Goal: Task Accomplishment & Management: Complete application form

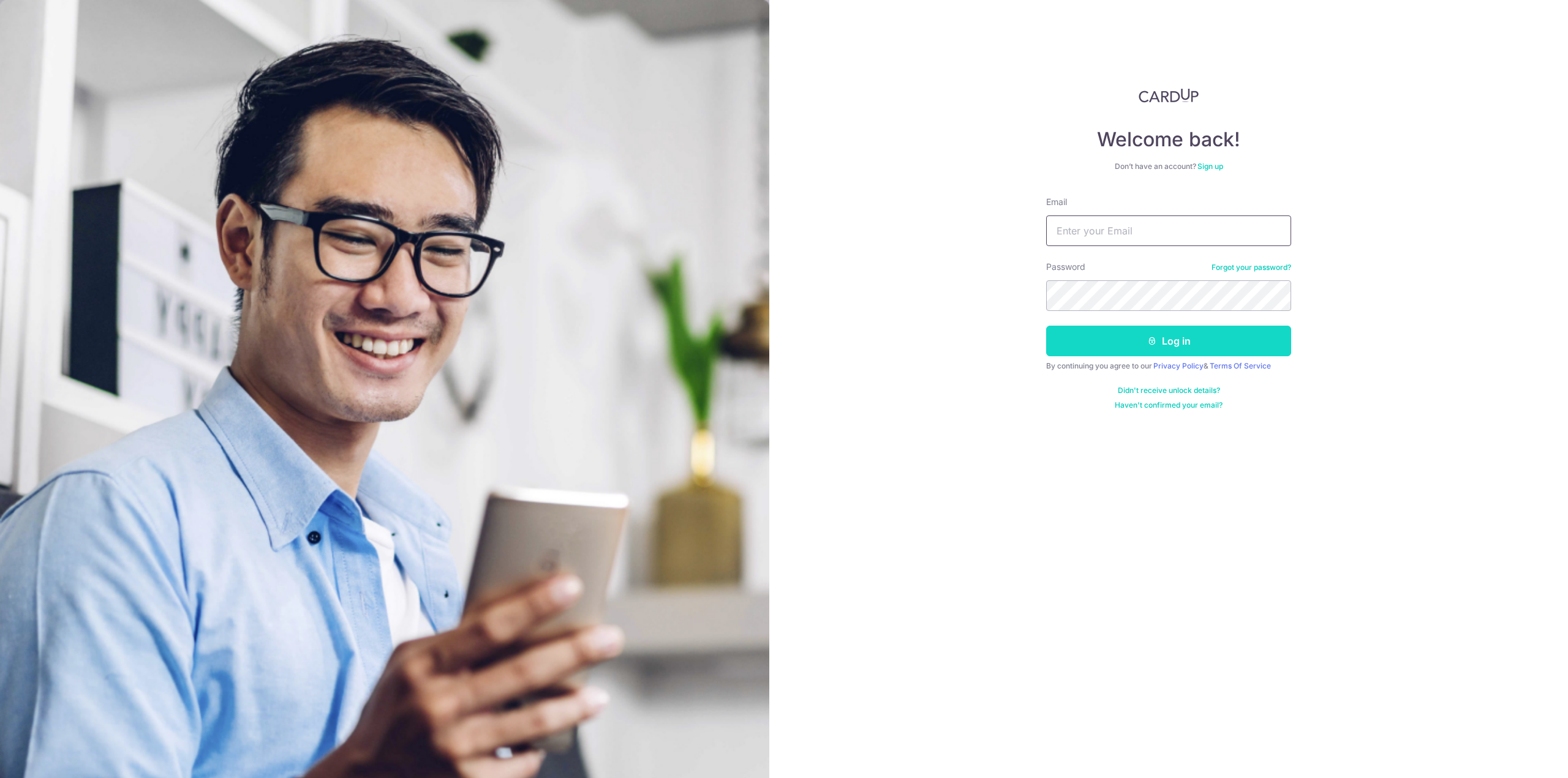
type input "tptan86@gmail.com"
click at [1139, 347] on button "Log in" at bounding box center [1169, 340] width 245 height 31
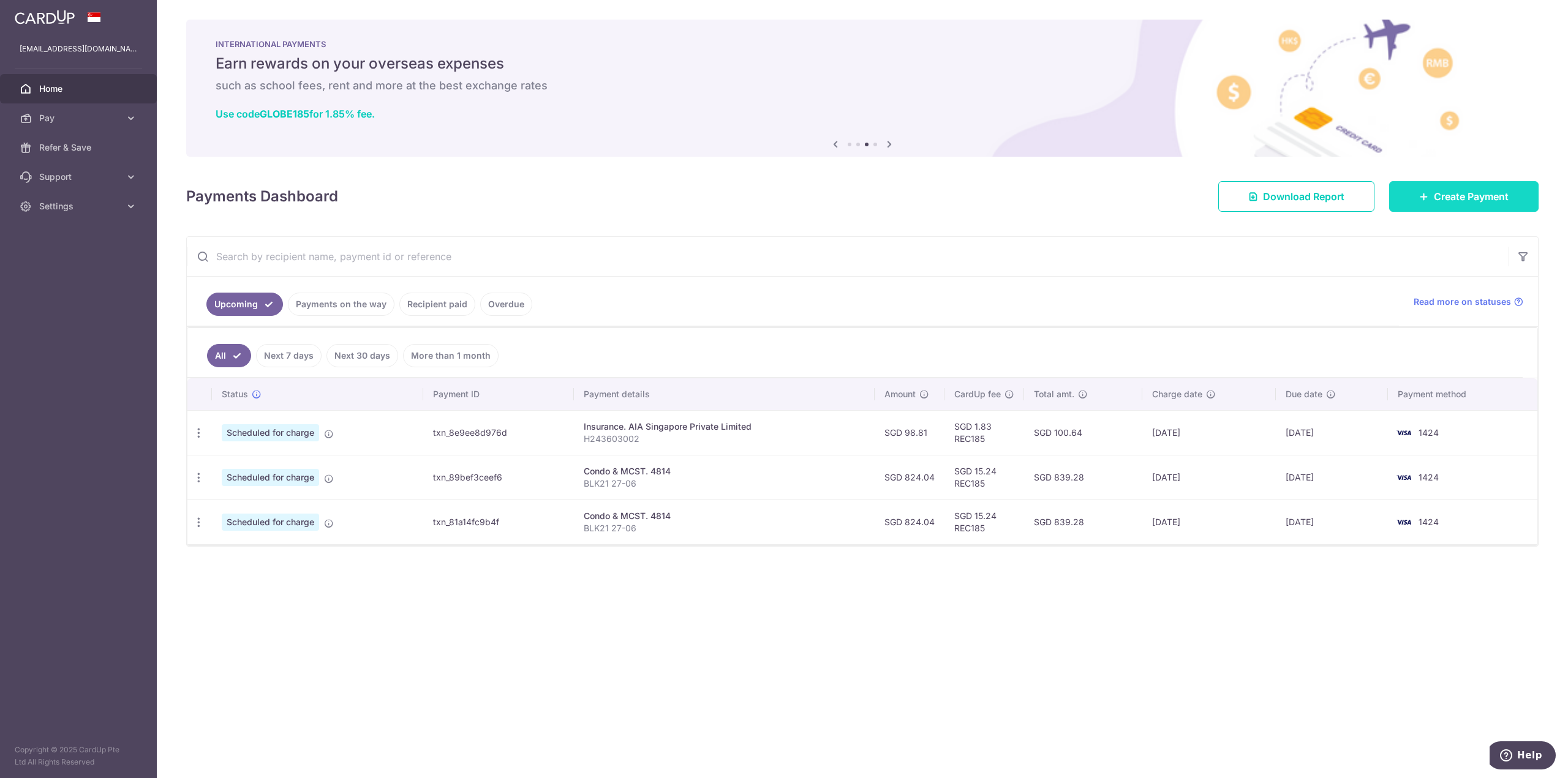
drag, startPoint x: 1467, startPoint y: 198, endPoint x: 1367, endPoint y: 215, distance: 101.4
click at [1467, 198] on span "Create Payment" at bounding box center [1471, 196] width 75 height 15
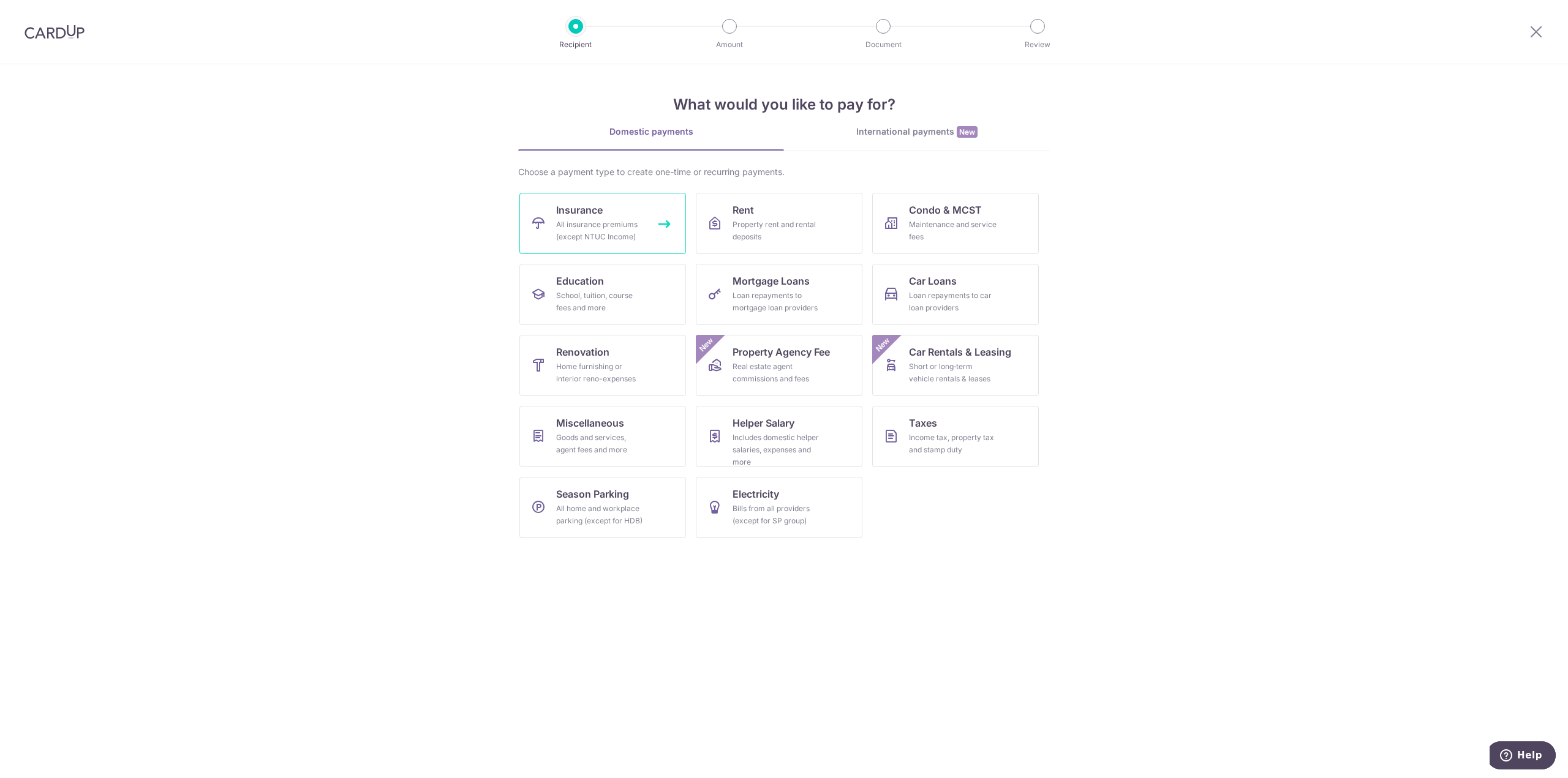
click at [563, 203] on span "Insurance" at bounding box center [579, 210] width 47 height 15
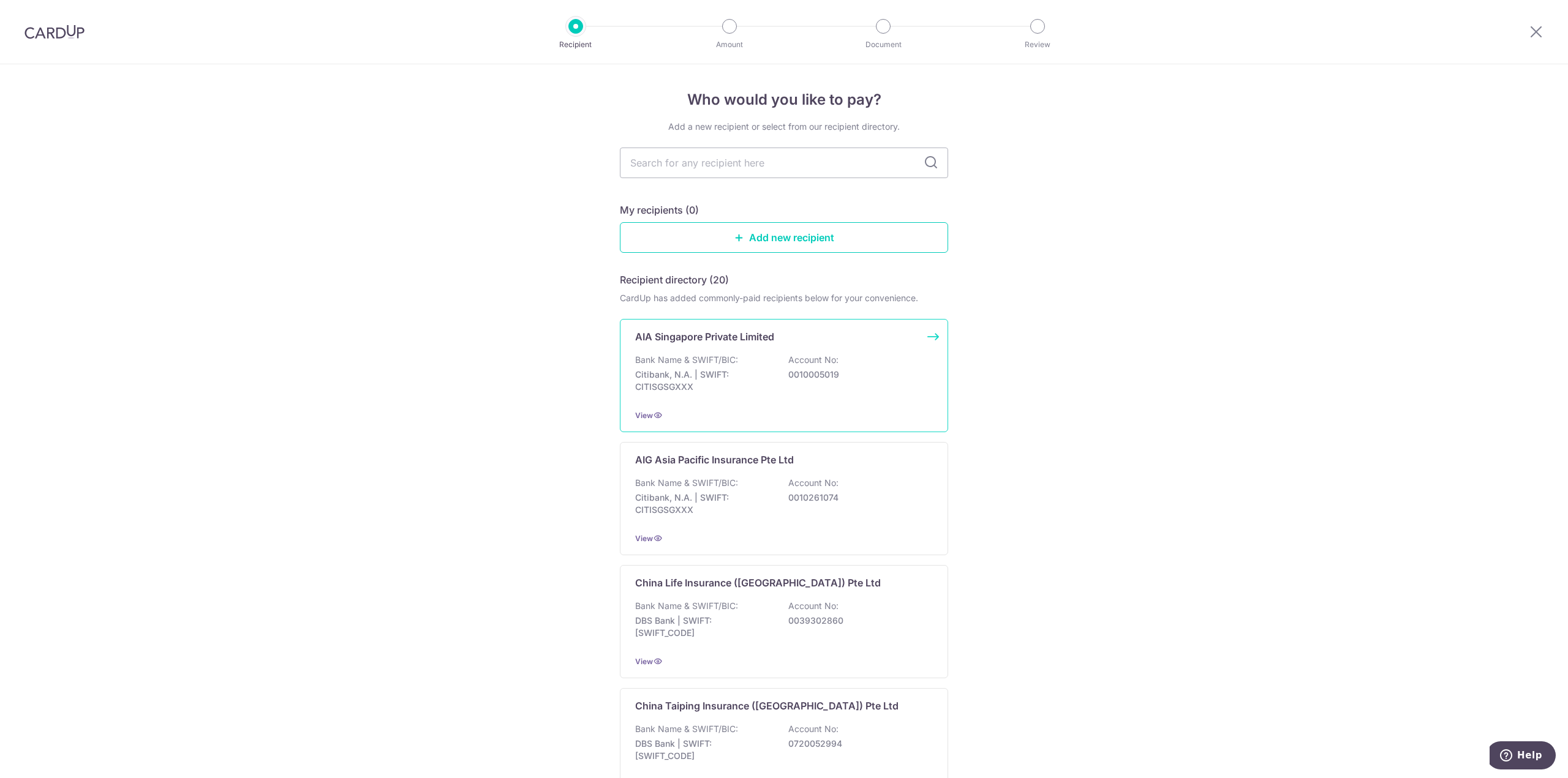
click at [704, 358] on p "Bank Name & SWIFT/BIC:" at bounding box center [686, 360] width 103 height 12
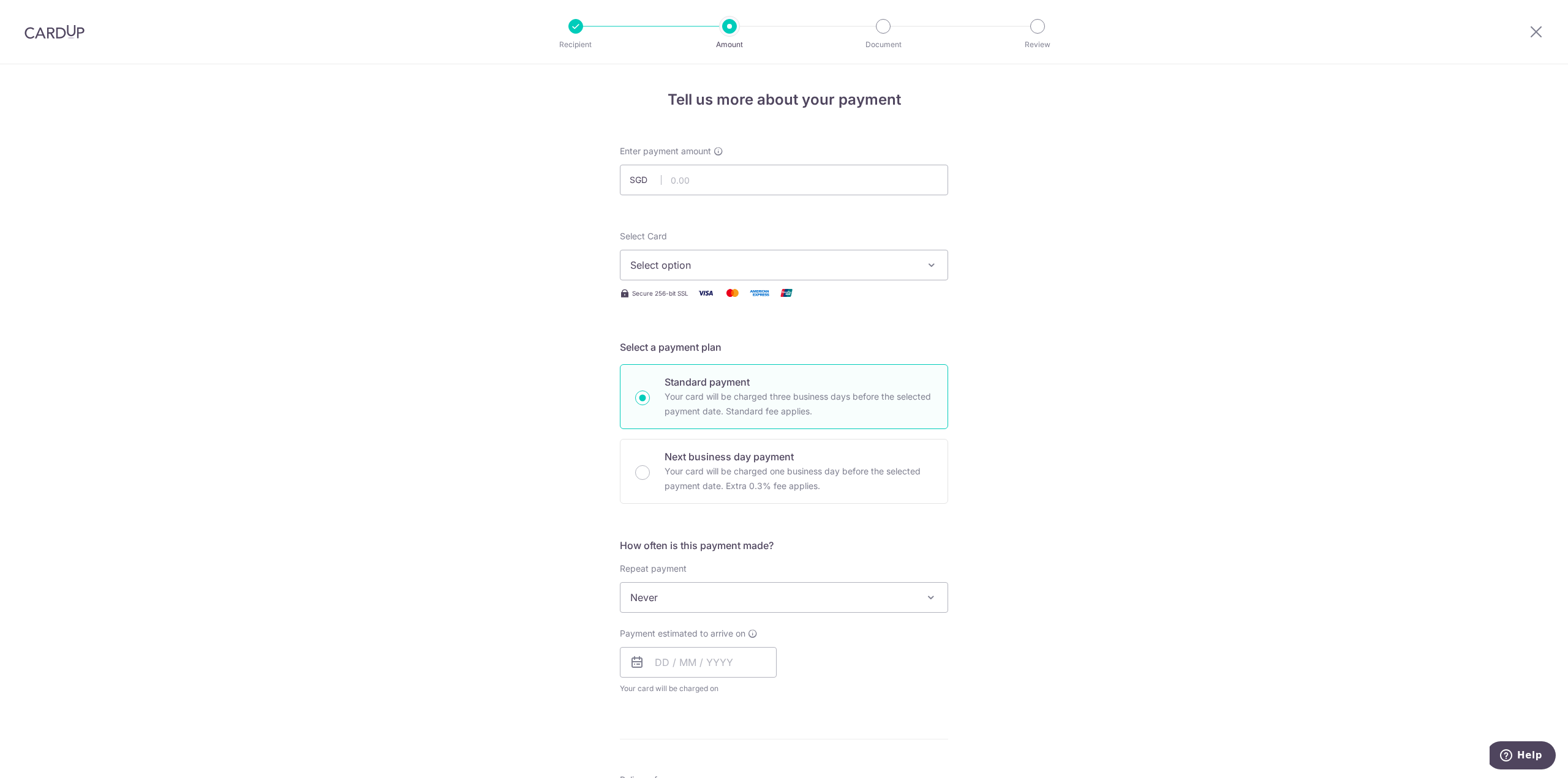
click at [576, 352] on div "Tell us more about your payment Enter payment amount SGD Select Card Select opt…" at bounding box center [784, 617] width 1568 height 1108
click at [723, 181] on input "text" at bounding box center [784, 180] width 328 height 31
type input "119.56"
click at [526, 243] on div "Tell us more about your payment Enter payment amount SGD 119.56 119.56 Select C…" at bounding box center [784, 617] width 1568 height 1108
click at [726, 248] on div "Select Card Select option Add credit card Your Cards **** 1424" at bounding box center [784, 255] width 328 height 50
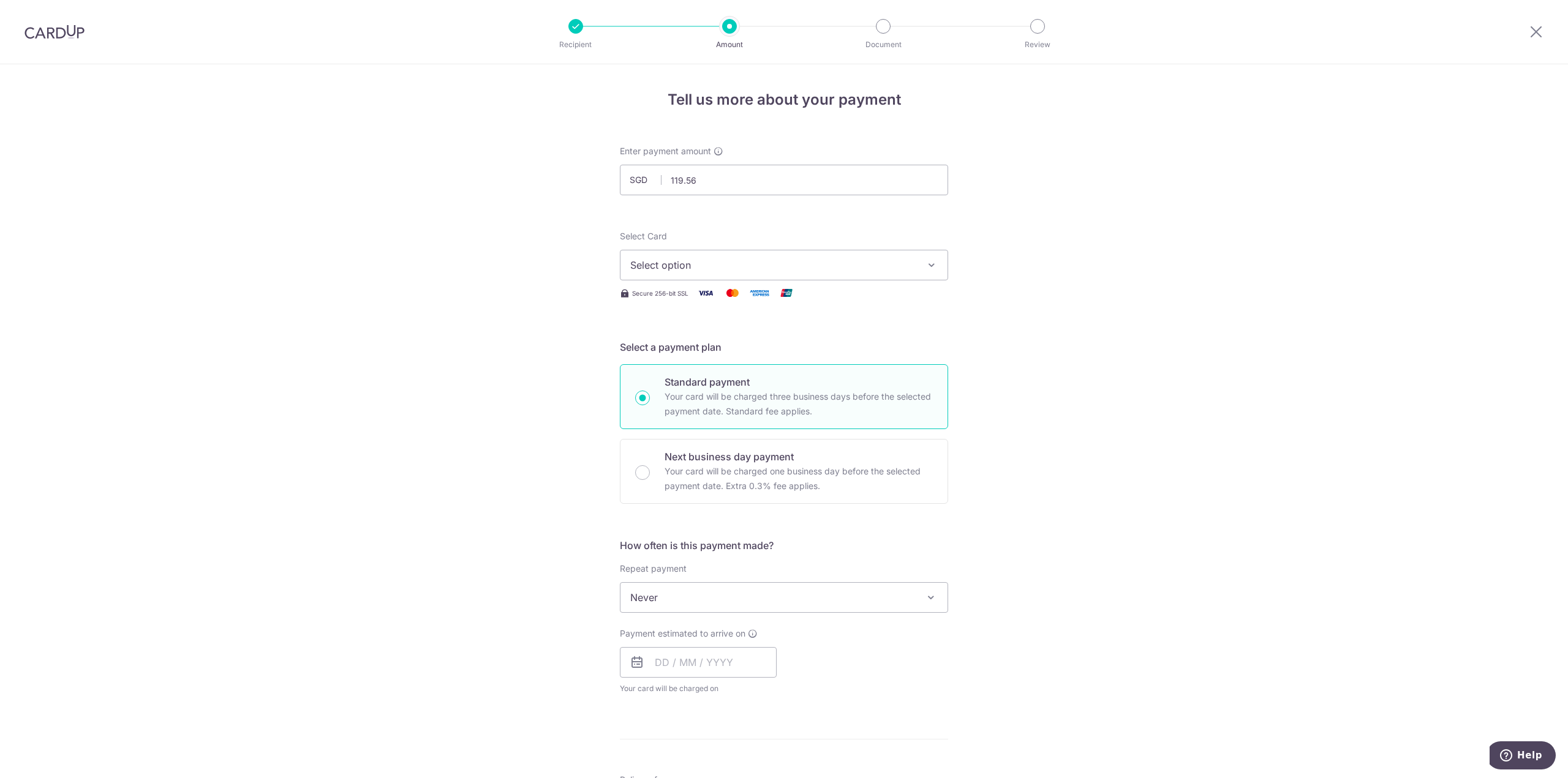
click at [708, 269] on span "Select option" at bounding box center [772, 265] width 285 height 15
click at [690, 346] on span "**** 1424" at bounding box center [683, 353] width 46 height 15
drag, startPoint x: 489, startPoint y: 362, endPoint x: 572, endPoint y: 411, distance: 96.4
click at [495, 360] on div "Tell us more about your payment Enter payment amount SGD 119.56 119.56 Select C…" at bounding box center [784, 643] width 1568 height 1158
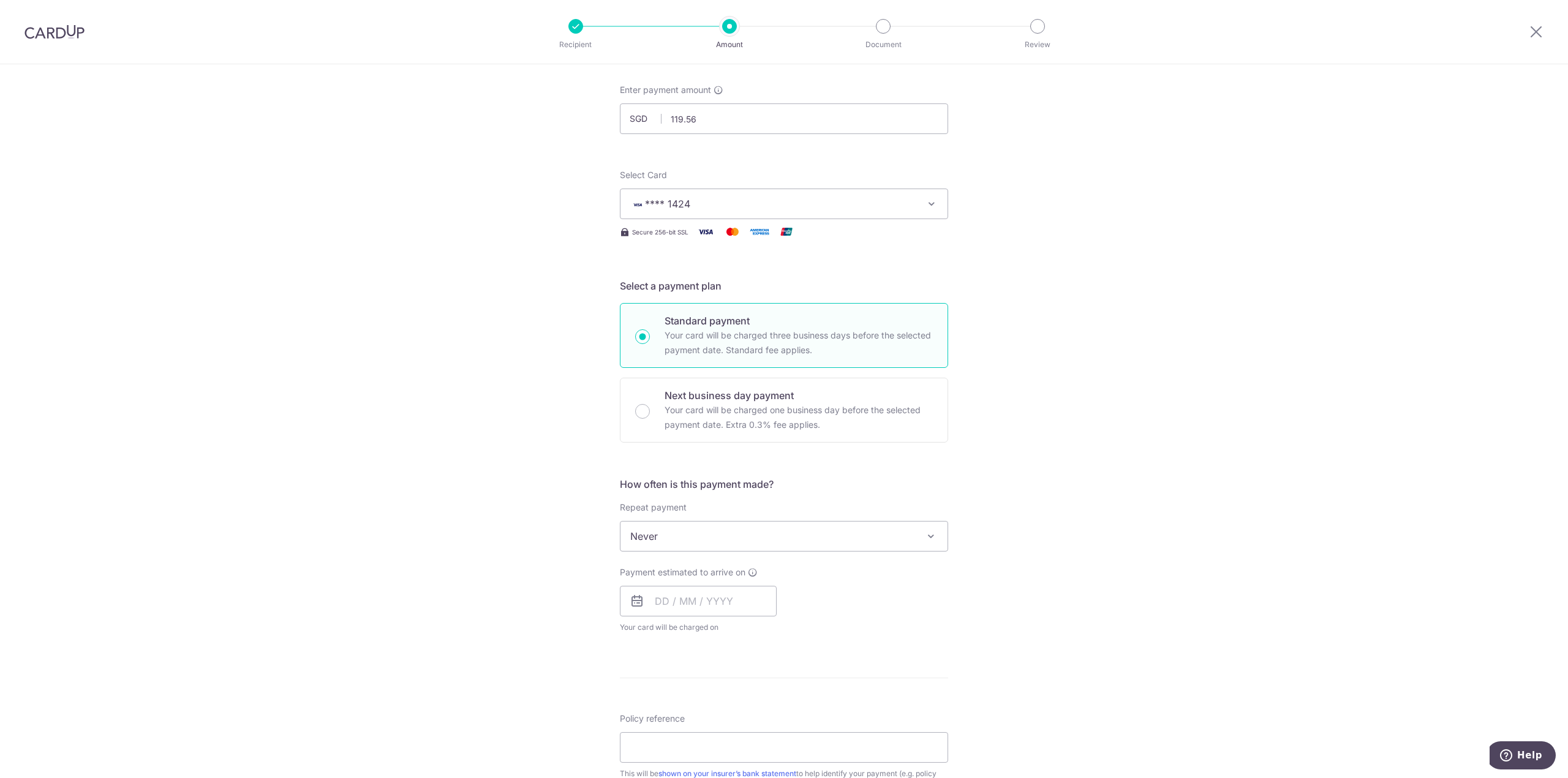
scroll to position [183, 0]
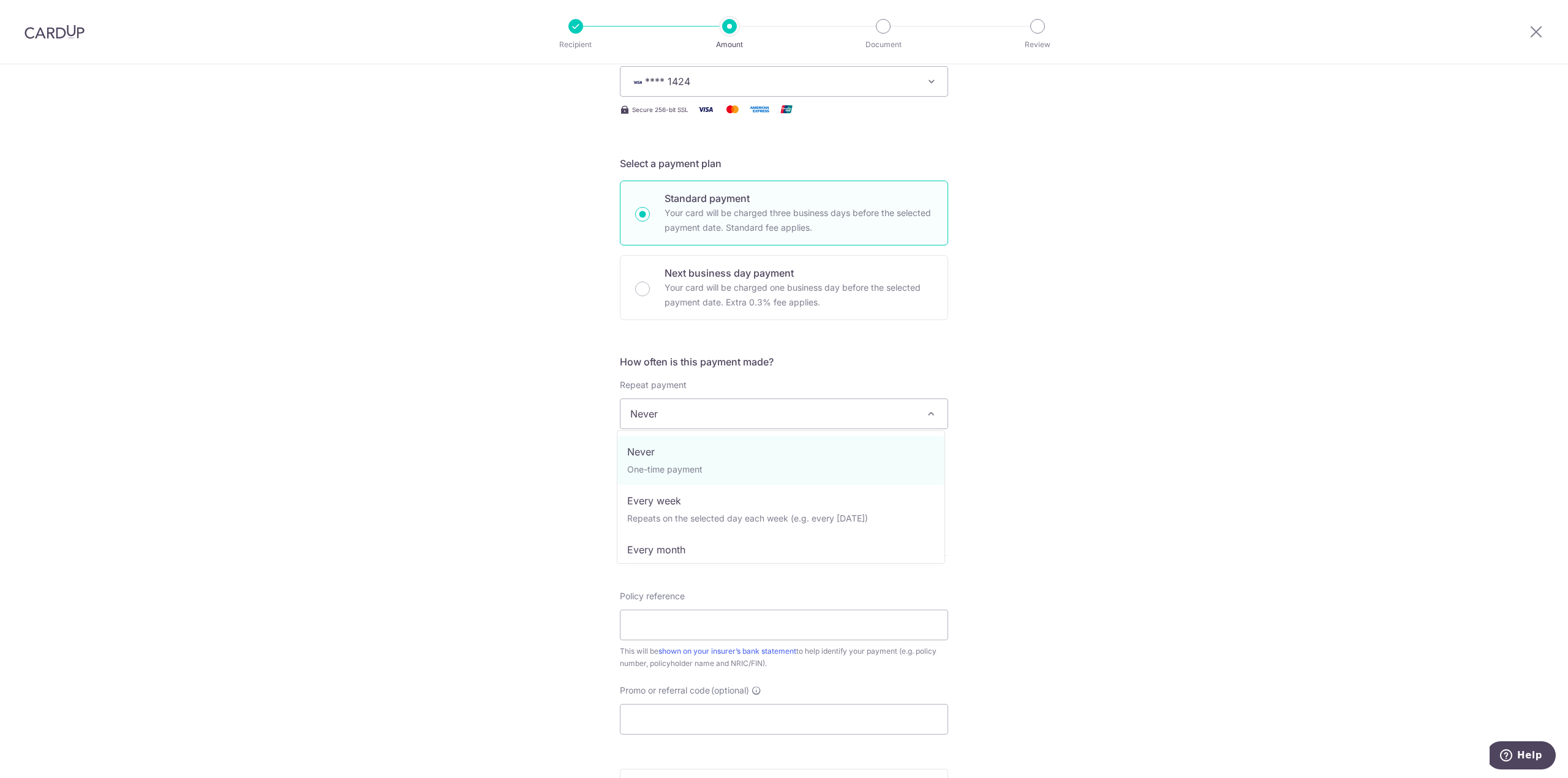
click at [726, 411] on span "Never" at bounding box center [784, 414] width 327 height 30
select select "2"
click at [511, 490] on div "Tell us more about your payment Enter payment amount SGD 119.56 119.56 Select C…" at bounding box center [784, 466] width 1568 height 1170
click at [551, 465] on div "Tell us more about your payment Enter payment amount SGD 119.56 119.56 Select C…" at bounding box center [784, 466] width 1568 height 1170
click at [772, 404] on span "Every week" at bounding box center [784, 414] width 327 height 30
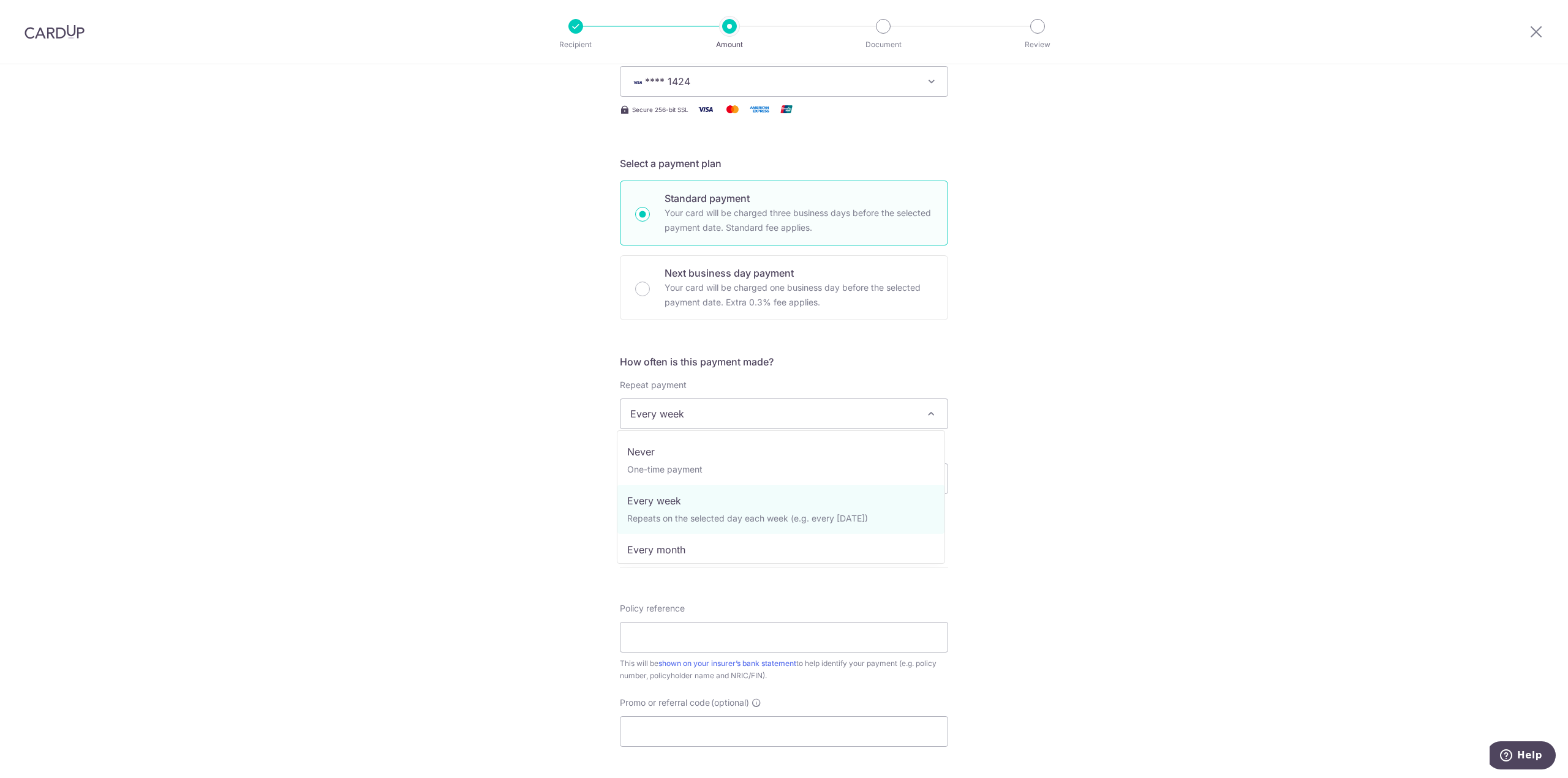
drag, startPoint x: 770, startPoint y: 405, endPoint x: 736, endPoint y: 433, distance: 44.0
click at [769, 405] on span "Every week" at bounding box center [784, 414] width 327 height 30
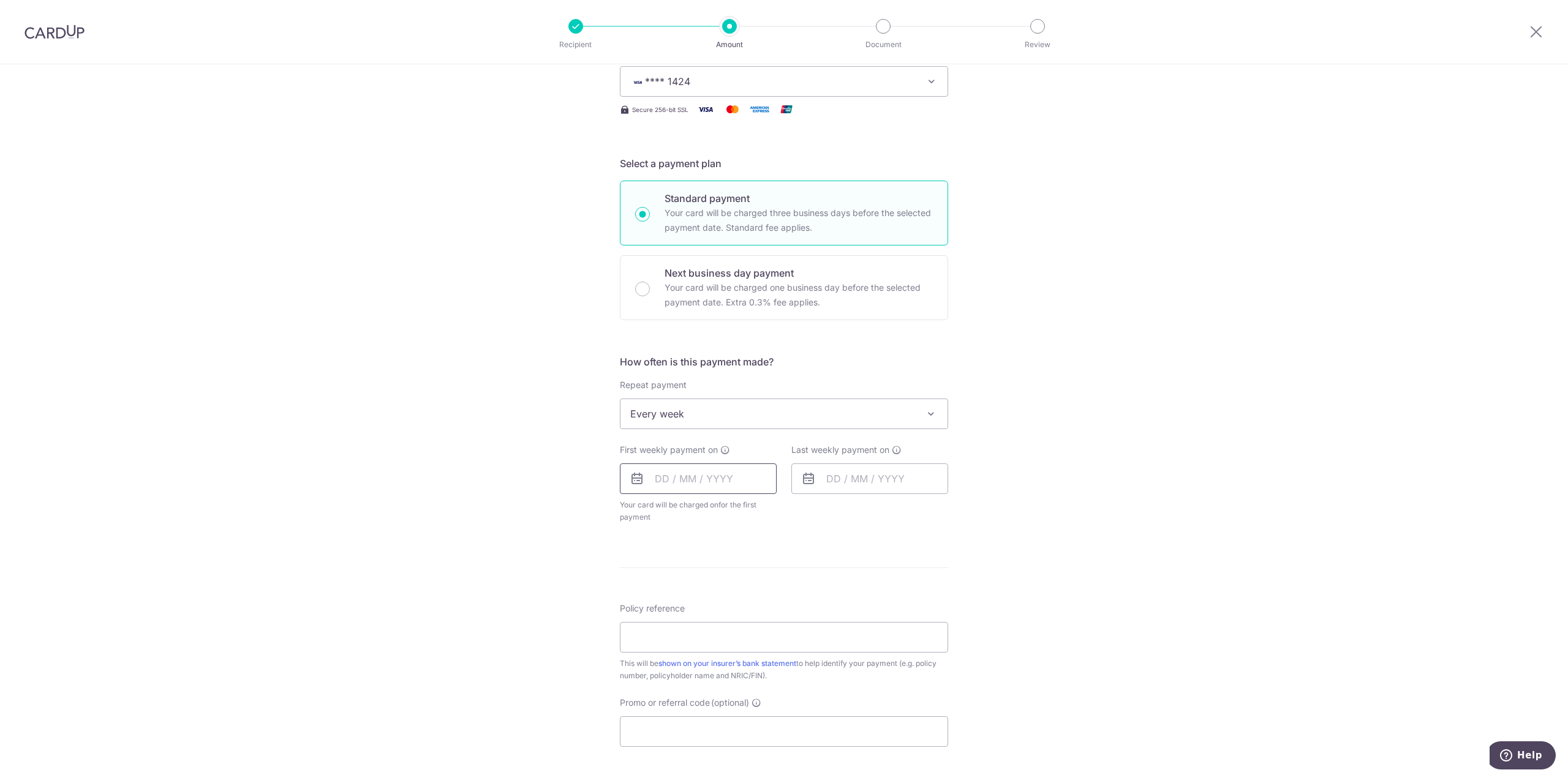
click at [670, 469] on input "text" at bounding box center [698, 479] width 157 height 31
click at [743, 589] on link "11" at bounding box center [743, 590] width 19 height 19
type input "11/09/2025"
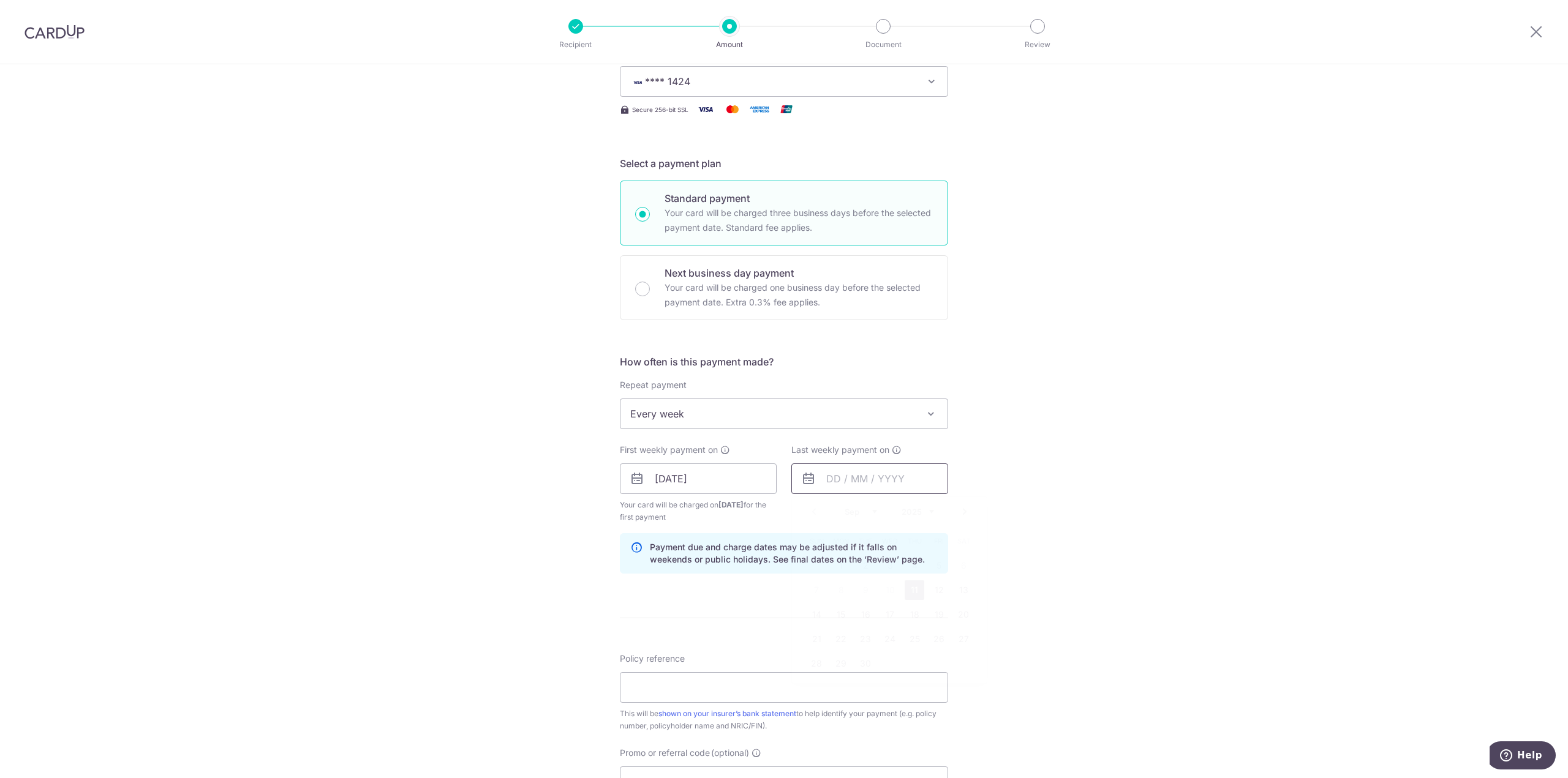
click at [849, 483] on input "text" at bounding box center [870, 479] width 157 height 31
click at [913, 609] on link "18" at bounding box center [914, 615] width 19 height 19
type input "18/09/2025"
click at [1128, 529] on div "Tell us more about your payment Enter payment amount SGD 119.56 119.56 Select C…" at bounding box center [784, 491] width 1568 height 1221
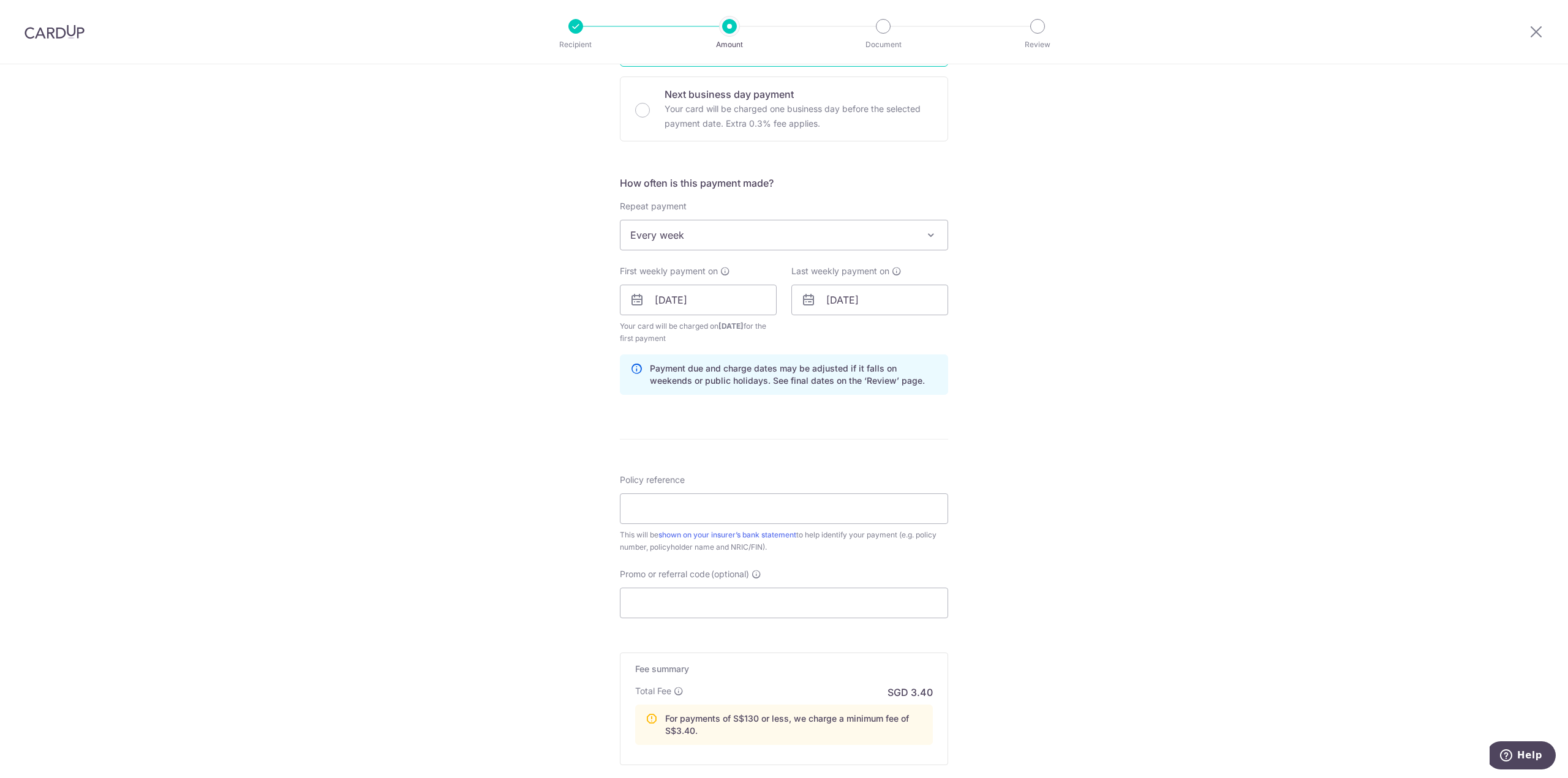
scroll to position [429, 0]
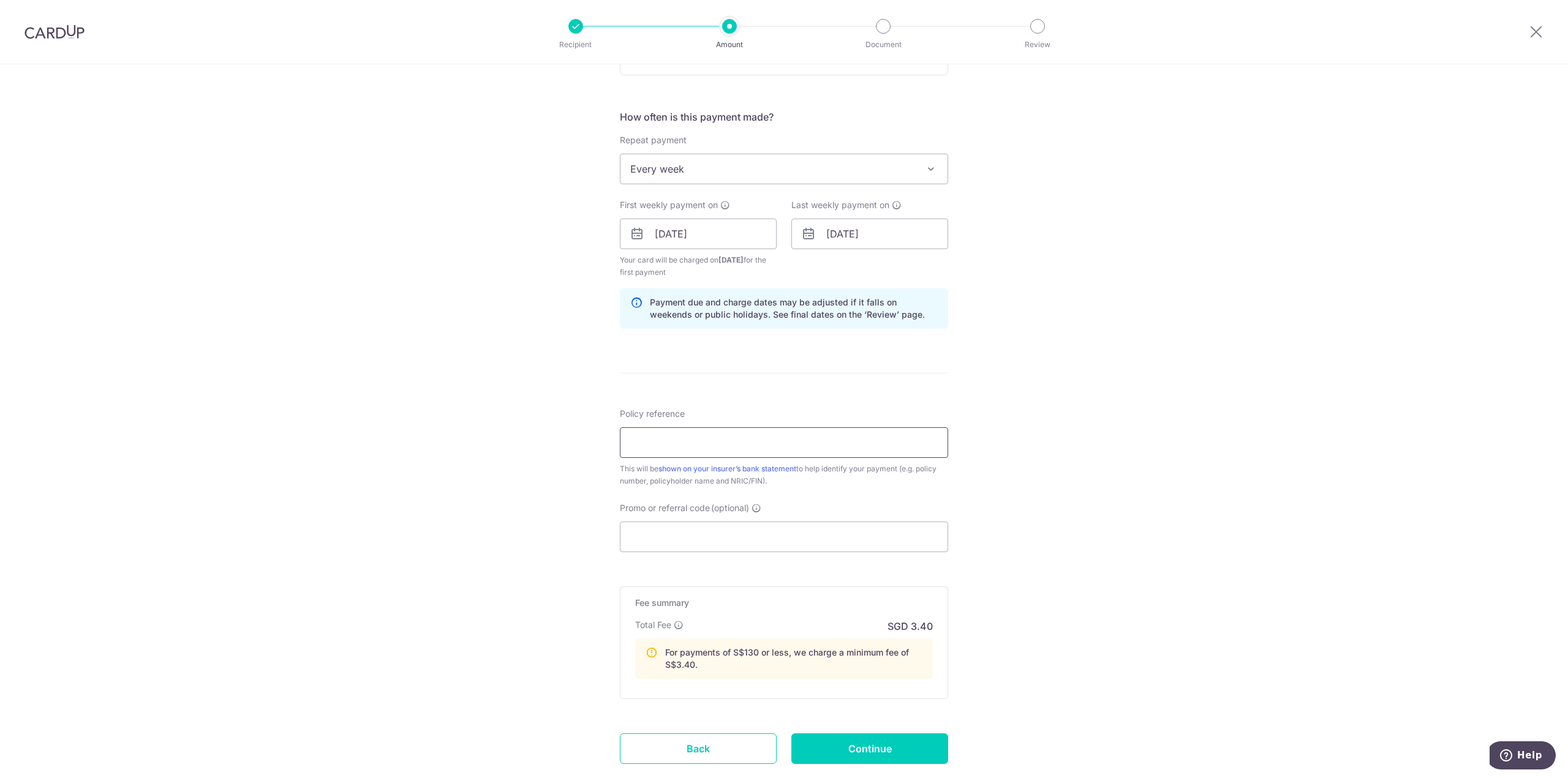
click at [739, 439] on input "Policy reference" at bounding box center [784, 442] width 328 height 31
type input "P566905092"
drag, startPoint x: 409, startPoint y: 598, endPoint x: 435, endPoint y: 591, distance: 26.9
click at [409, 598] on div "Tell us more about your payment Enter payment amount SGD 119.56 119.56 Select C…" at bounding box center [784, 246] width 1568 height 1221
click at [742, 531] on input "Promo or referral code (optional)" at bounding box center [784, 537] width 328 height 31
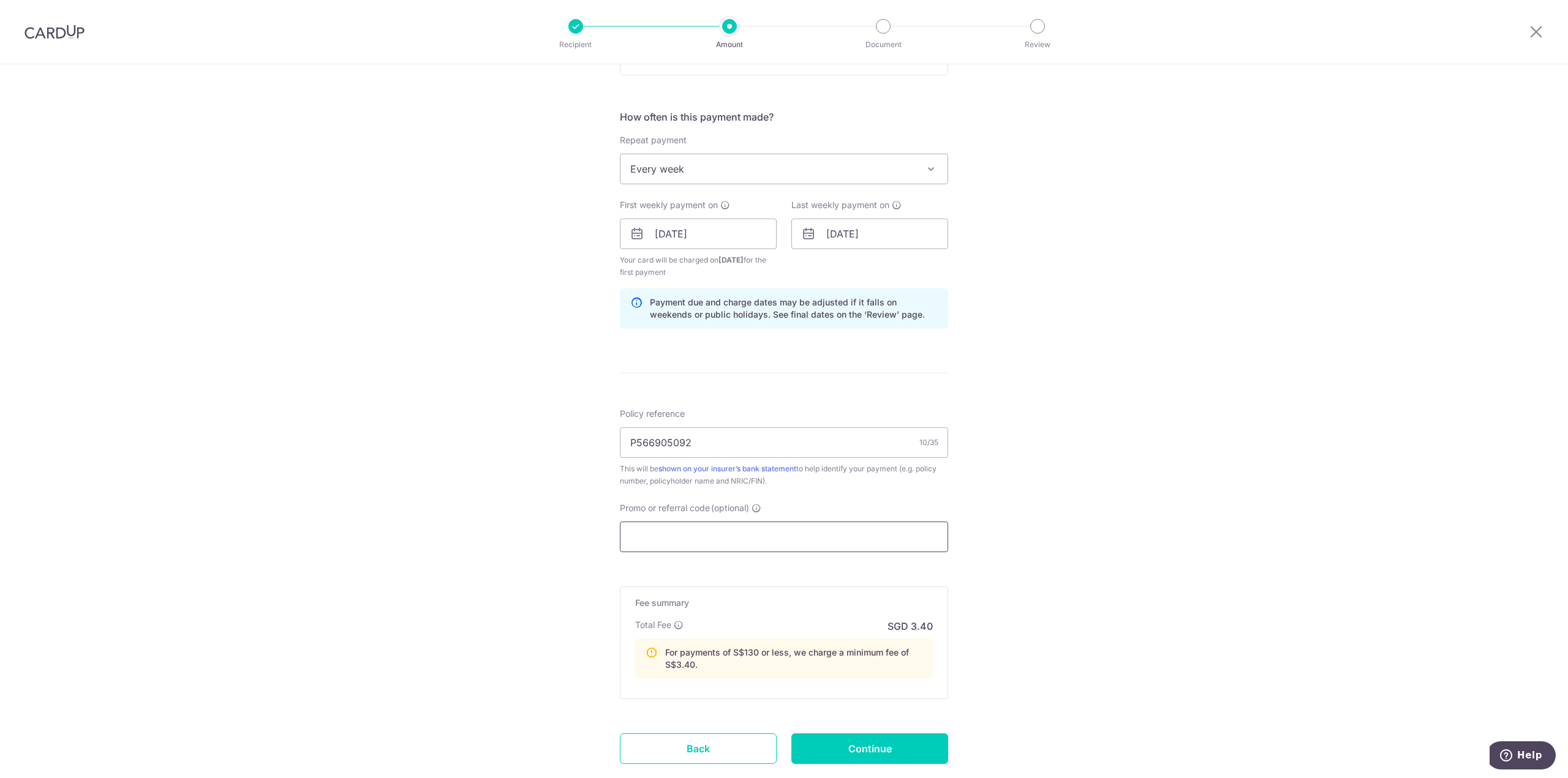
click at [734, 535] on input "Promo or referral code (optional)" at bounding box center [784, 537] width 328 height 31
click at [734, 535] on input "Promo or referral code (optional)" at bounding box center [784, 537] width 328 height 31
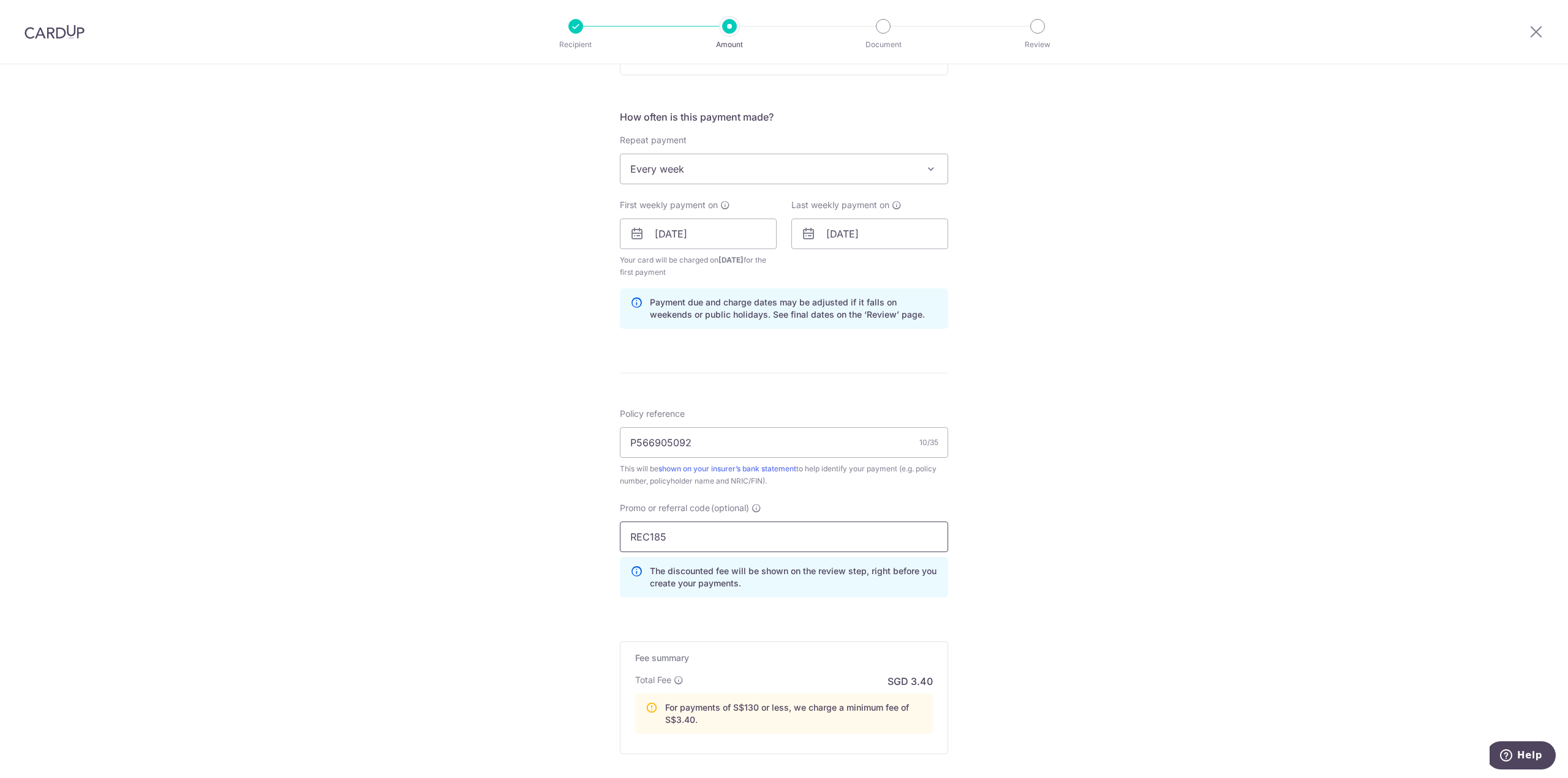
type input "REC185"
click at [515, 648] on div "Tell us more about your payment Enter payment amount SGD 119.56 119.56 Select C…" at bounding box center [784, 274] width 1568 height 1275
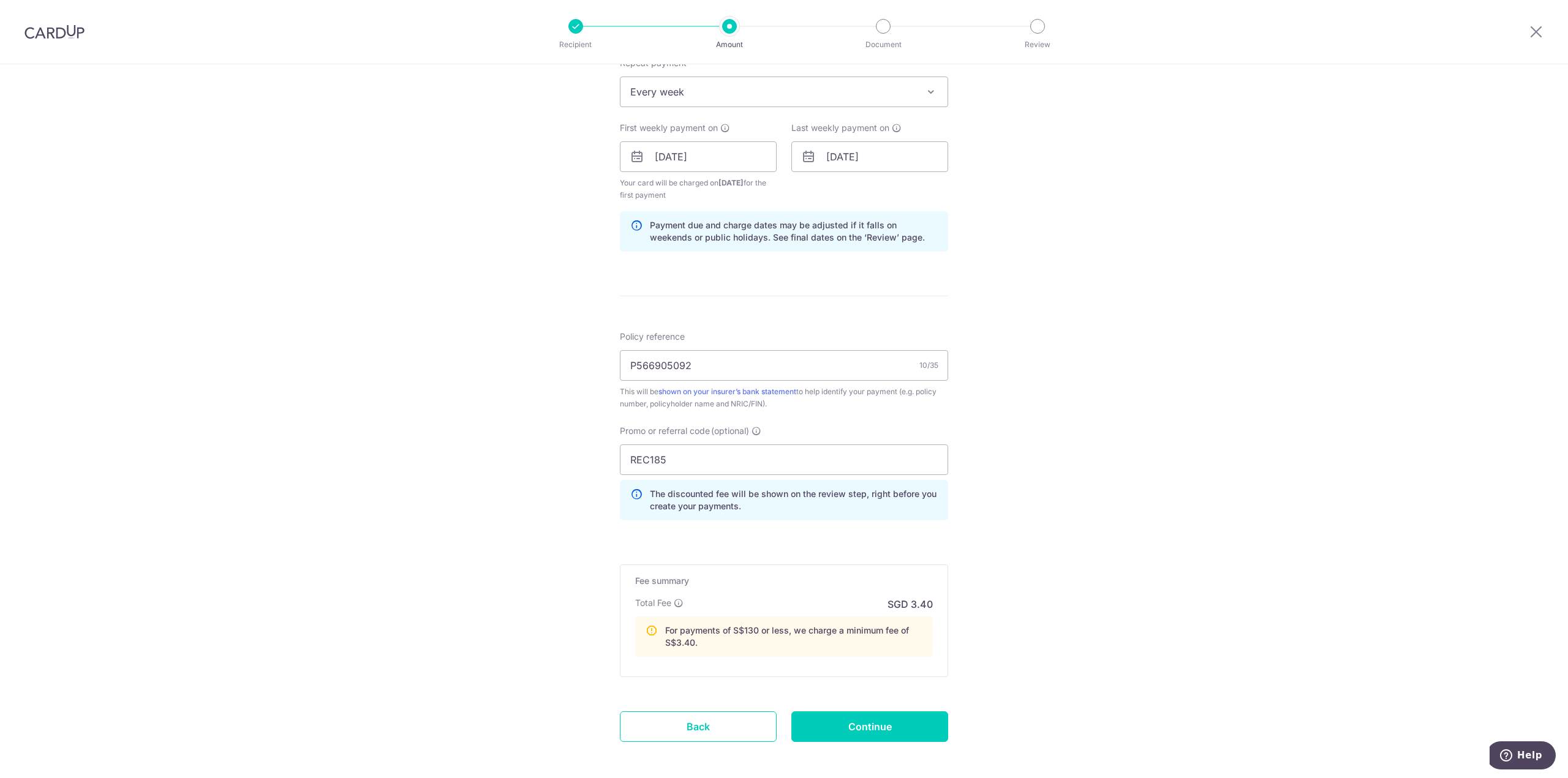
scroll to position [551, 0]
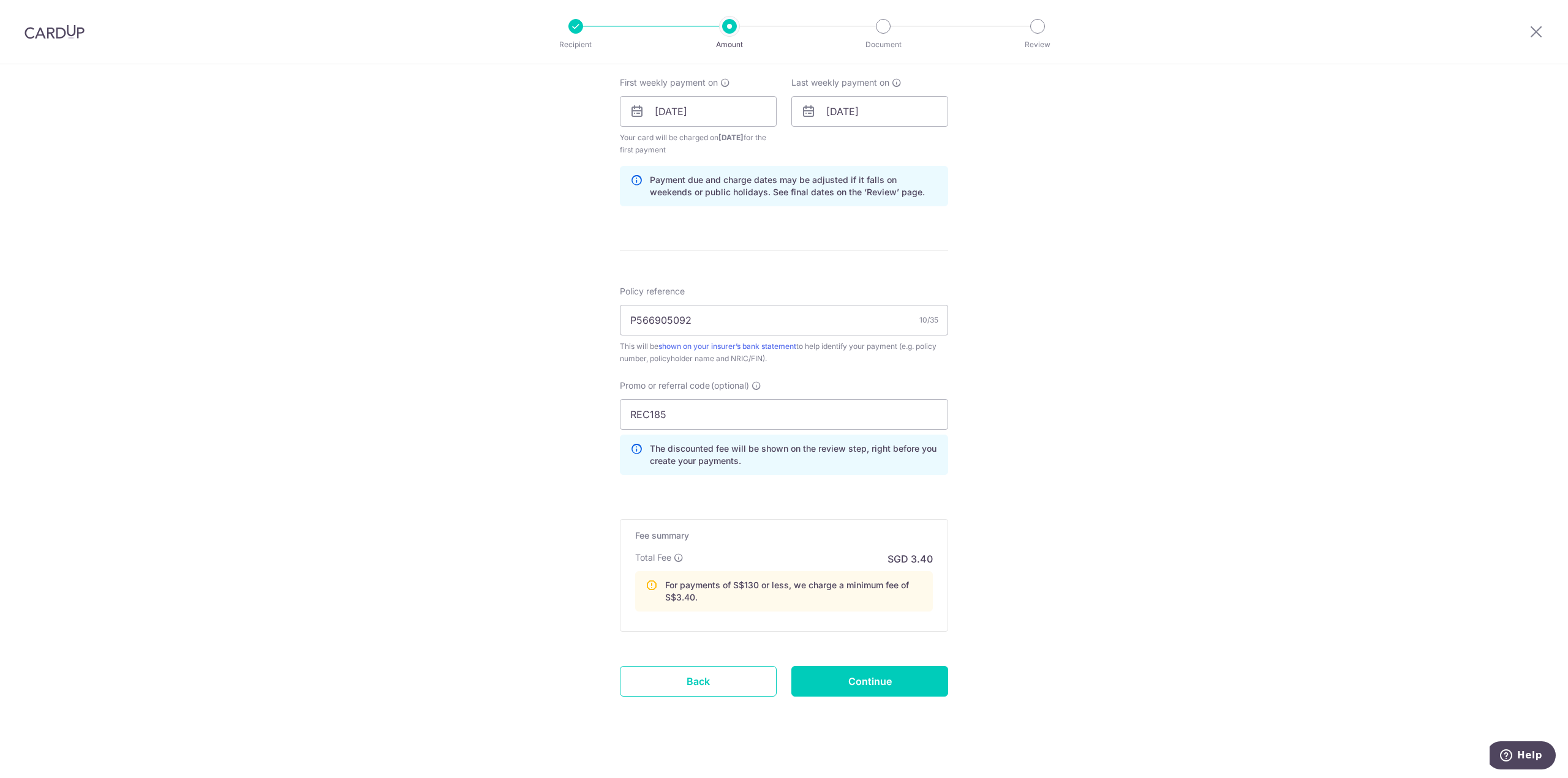
click at [616, 629] on div "Tell us more about your payment Enter payment amount SGD 119.56 119.56 Select C…" at bounding box center [784, 151] width 1568 height 1275
click at [615, 628] on div "Tell us more about your payment Enter payment amount SGD 119.56 119.56 Select C…" at bounding box center [784, 151] width 1568 height 1275
click at [615, 620] on div "Tell us more about your payment Enter payment amount SGD 119.56 119.56 Select C…" at bounding box center [784, 151] width 1568 height 1275
drag, startPoint x: 880, startPoint y: 672, endPoint x: 712, endPoint y: 640, distance: 171.0
click at [878, 673] on input "Continue" at bounding box center [870, 682] width 157 height 31
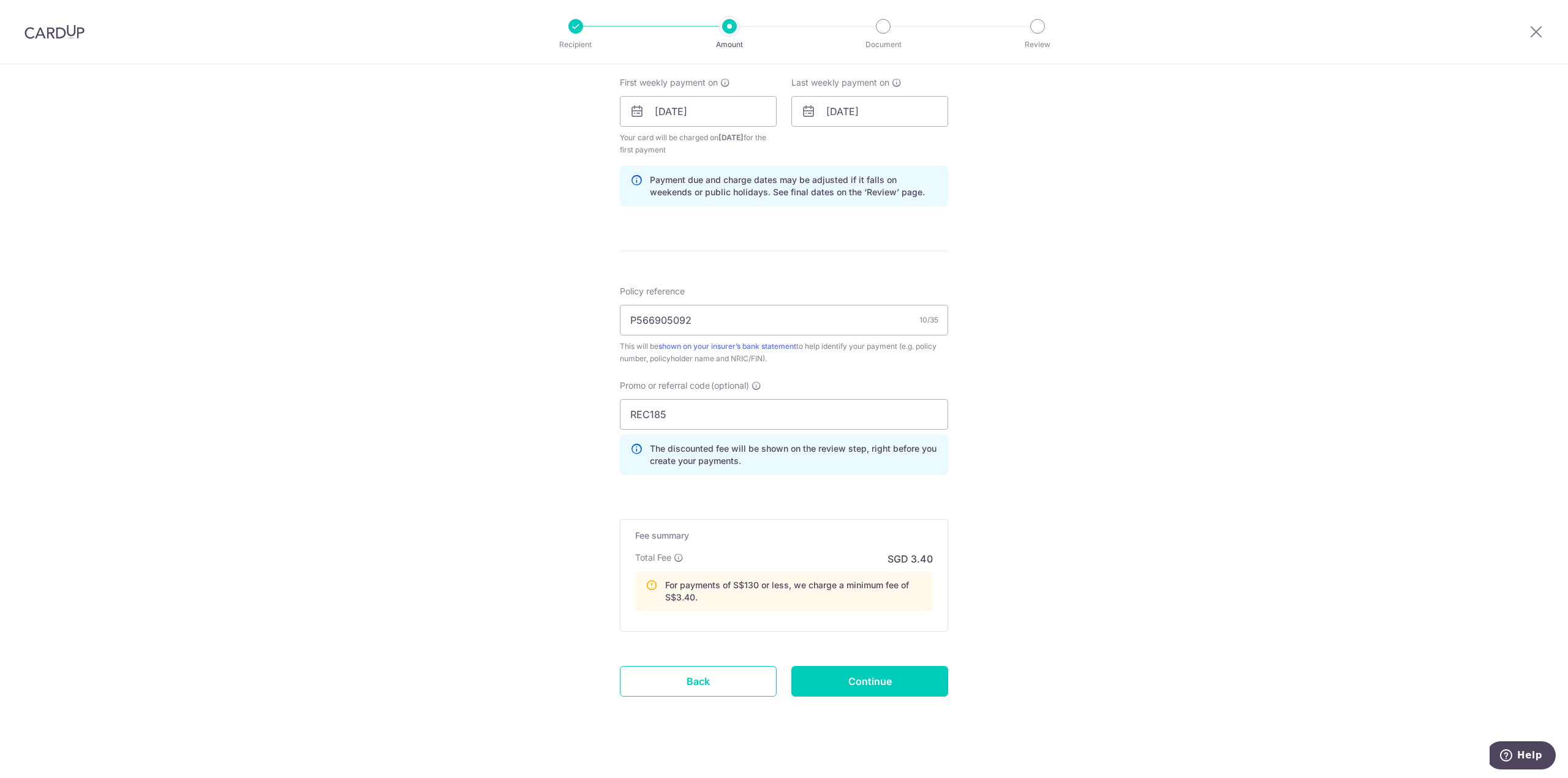
type input "Create Schedule"
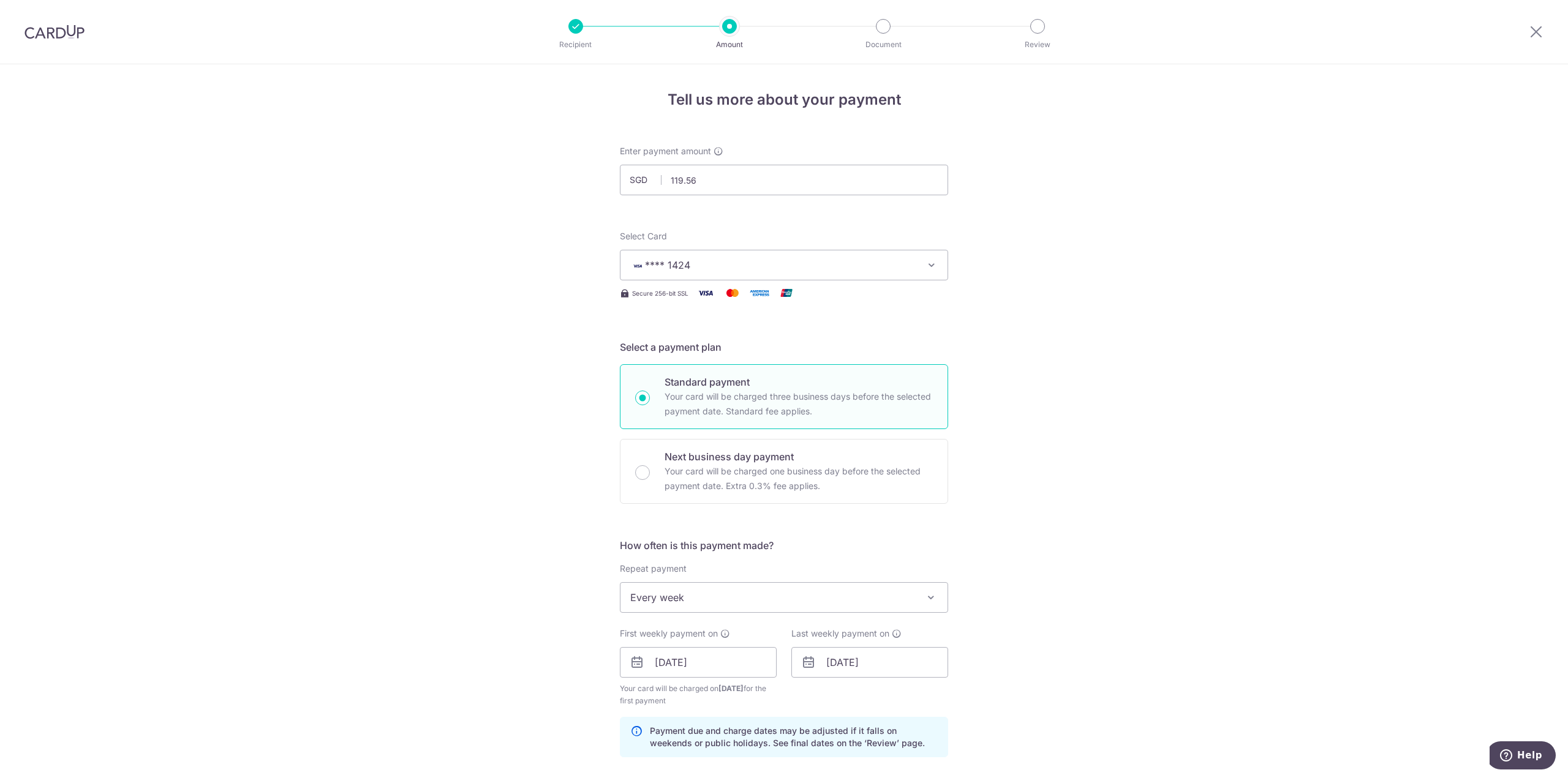
scroll to position [0, 0]
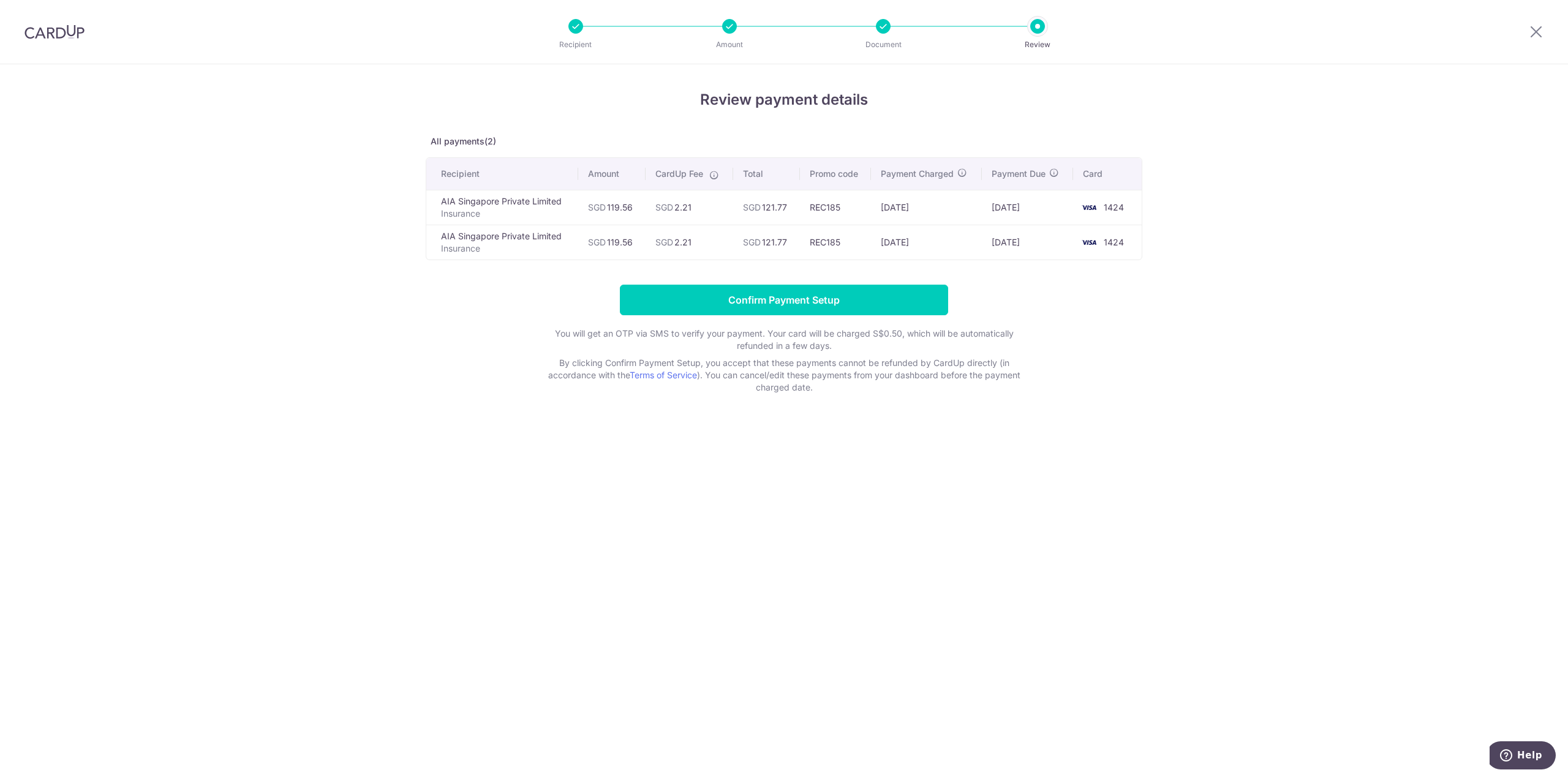
click at [750, 541] on div "Review payment details All payments(2) Recipient Amount CardUp Fee Total Promo …" at bounding box center [784, 421] width 1568 height 714
click at [757, 532] on div "Review payment details All payments(2) Recipient Amount CardUp Fee Total Promo …" at bounding box center [784, 421] width 1568 height 714
click at [773, 503] on div "Review payment details All payments(2) Recipient Amount CardUp Fee Total Promo …" at bounding box center [784, 421] width 1568 height 714
click at [789, 455] on div "Review payment details All payments(2) Recipient Amount CardUp Fee Total Promo …" at bounding box center [784, 421] width 1568 height 714
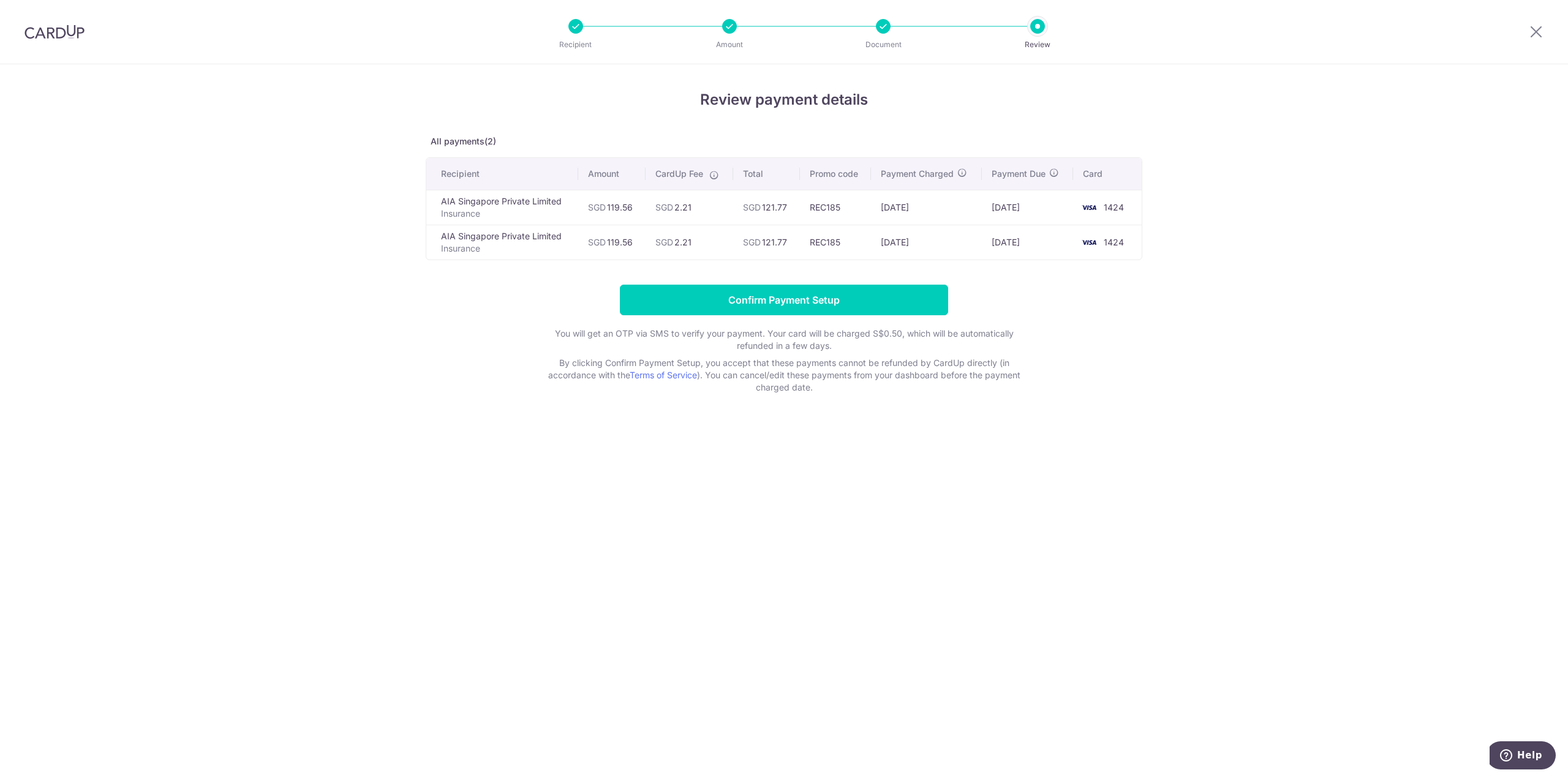
click at [789, 455] on div "Review payment details All payments(2) Recipient Amount CardUp Fee Total Promo …" at bounding box center [784, 421] width 1568 height 714
click at [1205, 304] on div "Review payment details All payments(2) Recipient Amount CardUp Fee Total Promo …" at bounding box center [784, 421] width 1568 height 714
drag, startPoint x: 1194, startPoint y: 286, endPoint x: 1181, endPoint y: 290, distance: 13.6
click at [1189, 289] on div "Review payment details All payments(2) Recipient Amount CardUp Fee Total Promo …" at bounding box center [784, 421] width 1568 height 714
click at [803, 302] on input "Confirm Payment Setup" at bounding box center [784, 300] width 328 height 31
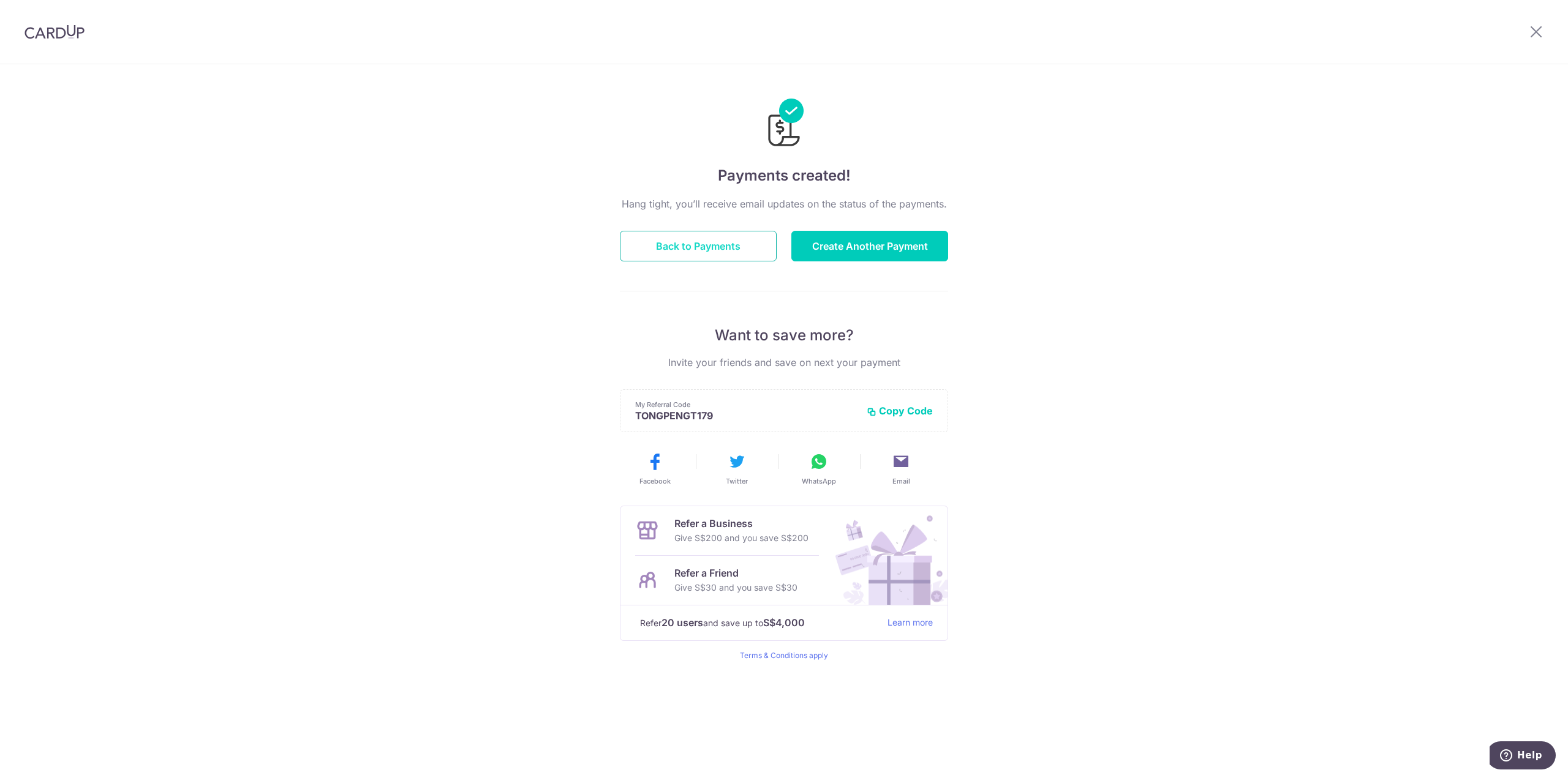
click at [677, 246] on button "Back to Payments" at bounding box center [698, 246] width 157 height 31
